Goal: Register for event/course

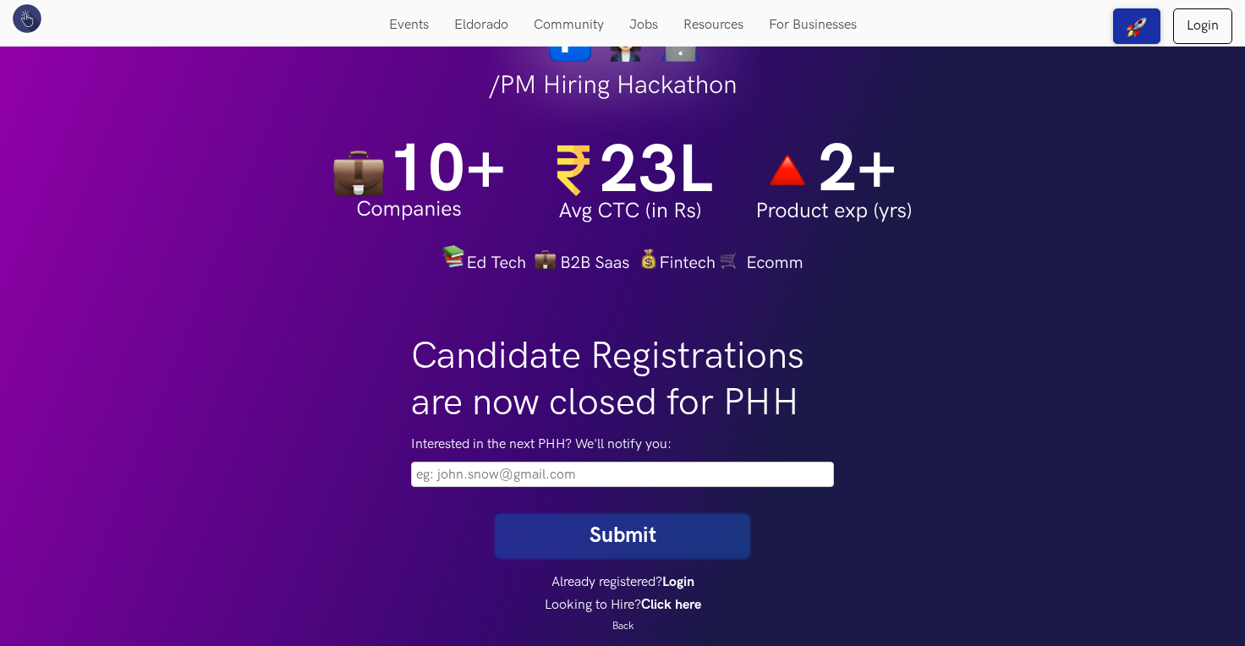
scroll to position [68, 0]
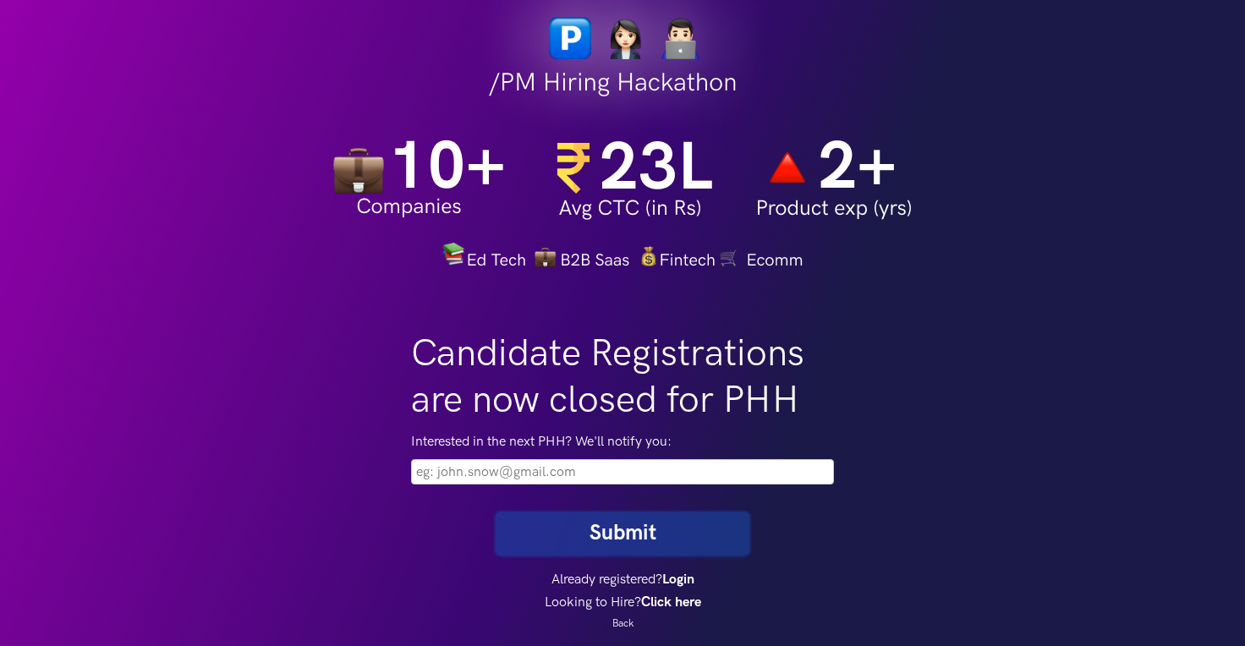
click at [482, 478] on input "email" at bounding box center [622, 471] width 423 height 25
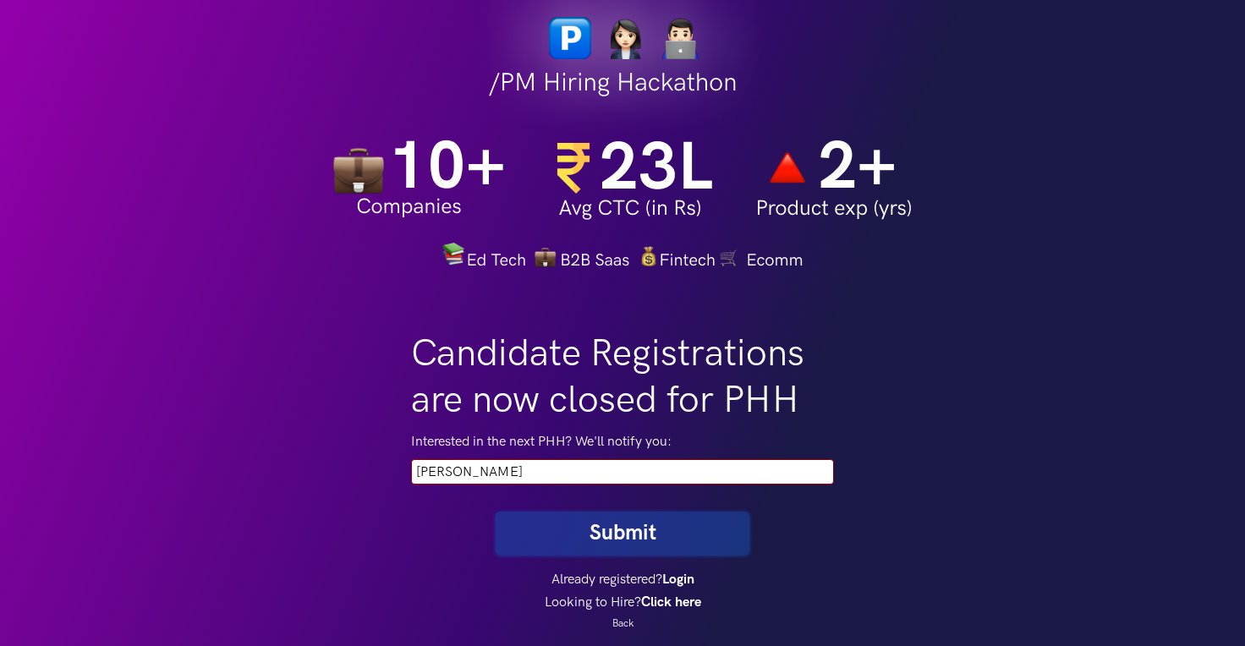
type input "[PERSON_NAME]"
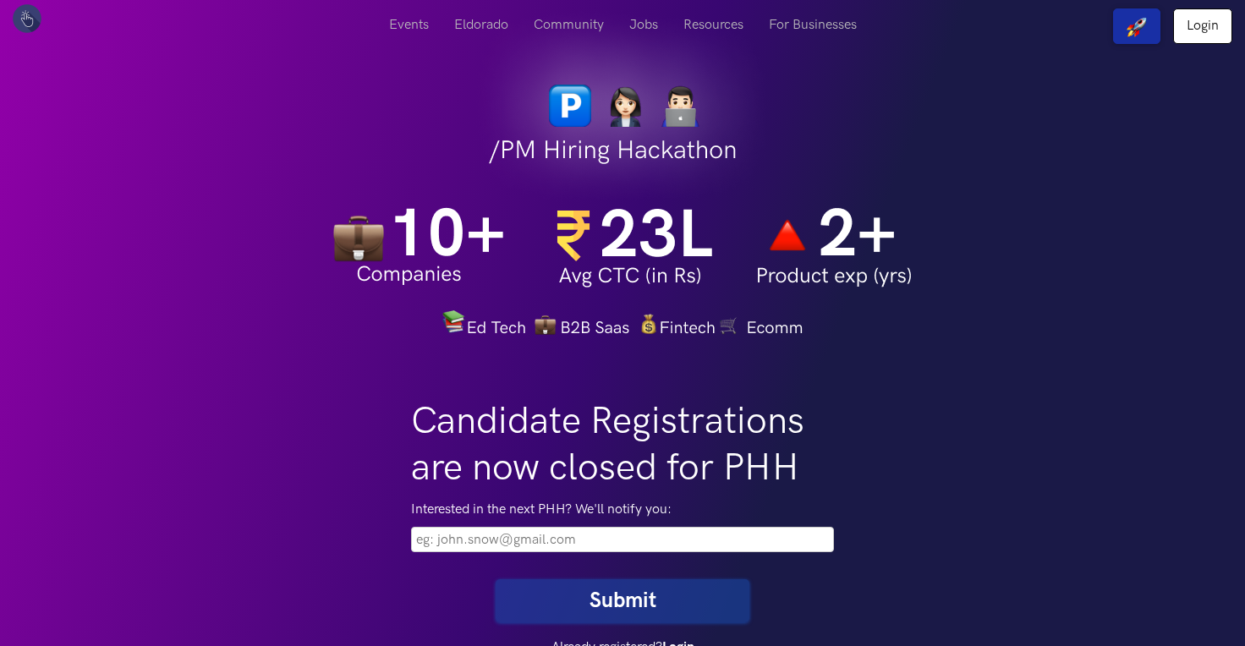
click at [442, 541] on input "email" at bounding box center [622, 539] width 423 height 25
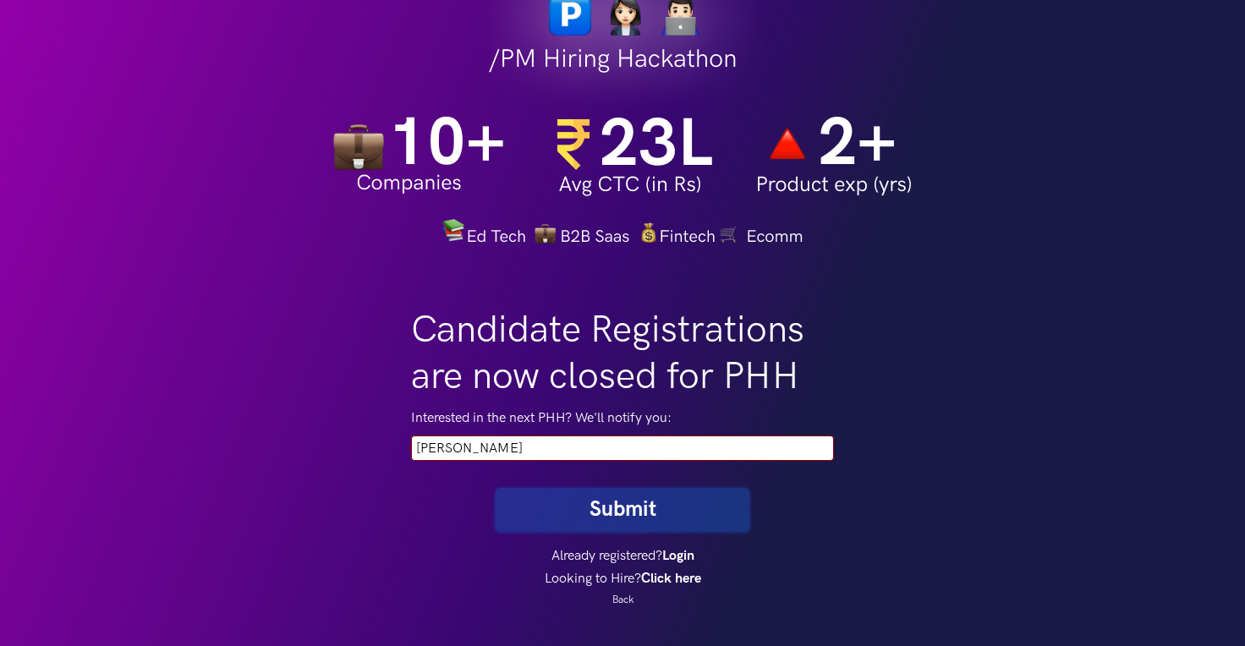
scroll to position [92, 0]
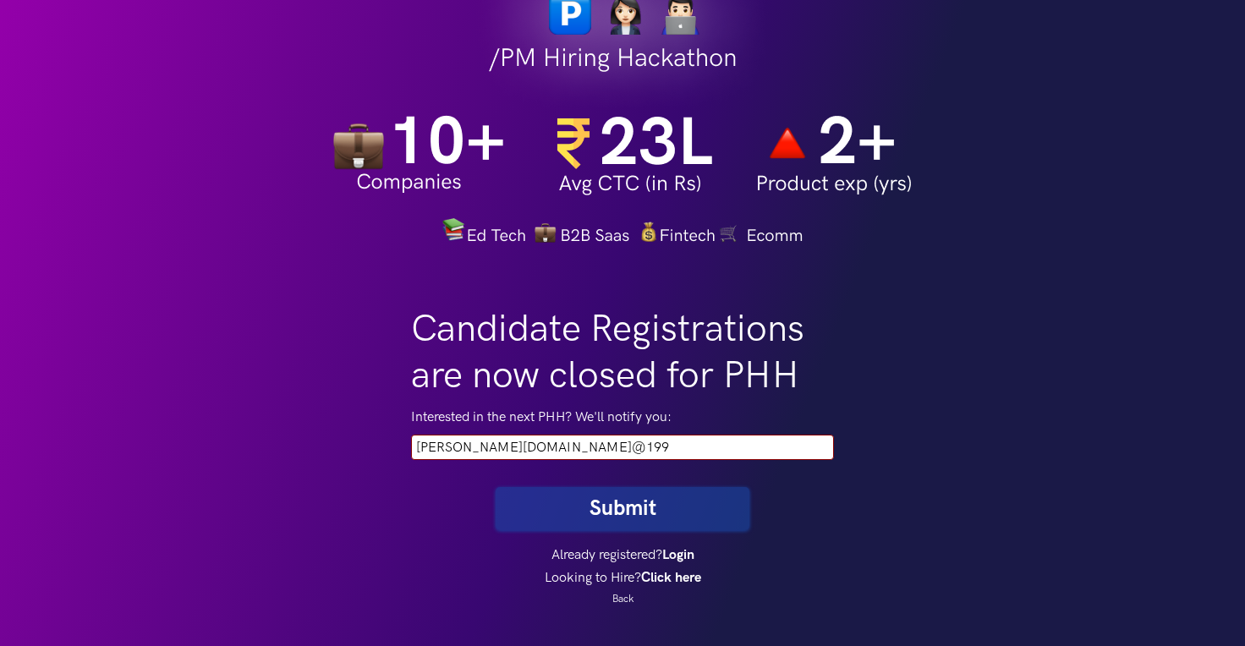
type input "megha.sony@1997"
